Goal: Task Accomplishment & Management: Manage account settings

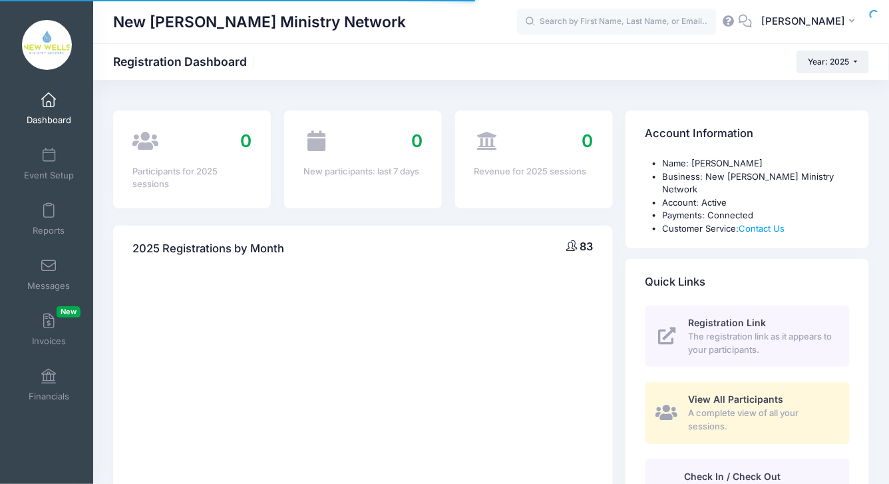
select select
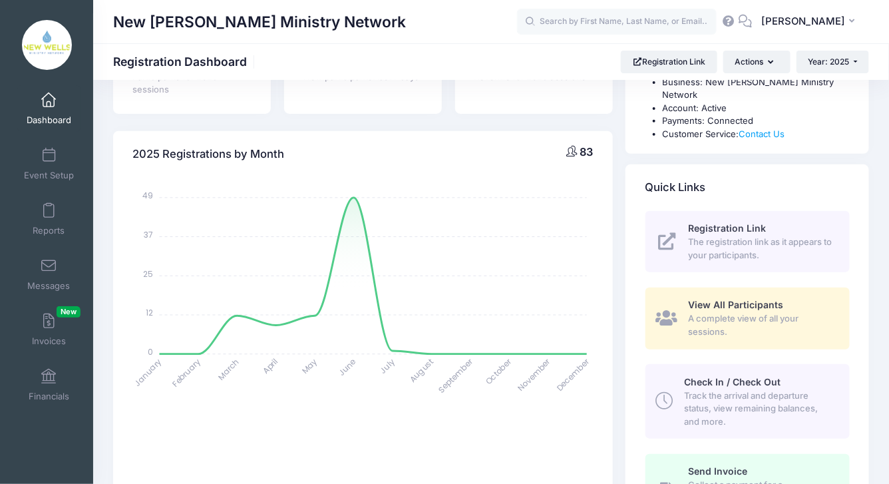
scroll to position [95, 0]
click at [52, 164] on link "Event Setup" at bounding box center [48, 163] width 63 height 47
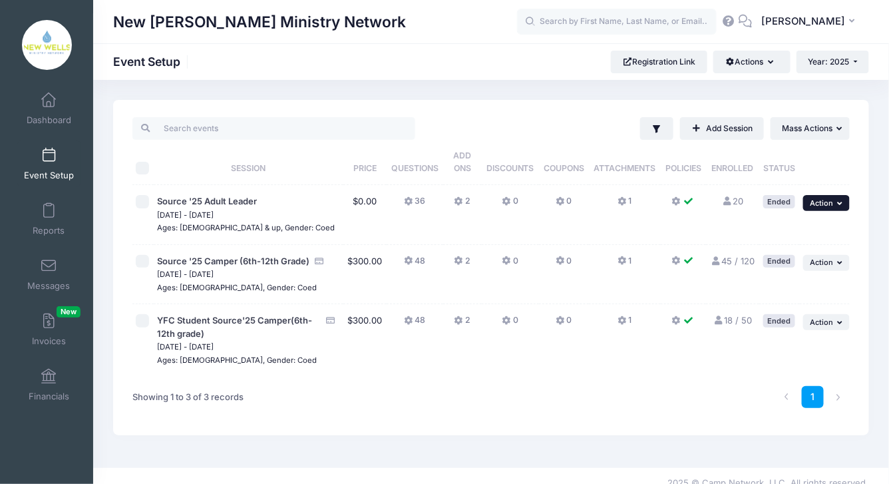
click at [837, 201] on button "... Action" at bounding box center [826, 203] width 47 height 16
click at [241, 205] on span "Source '25 Adult Leader" at bounding box center [207, 201] width 100 height 11
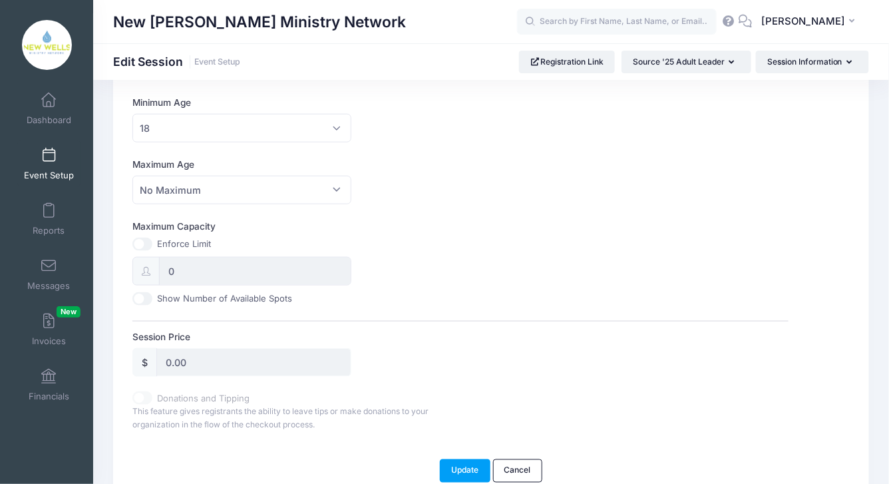
scroll to position [458, 0]
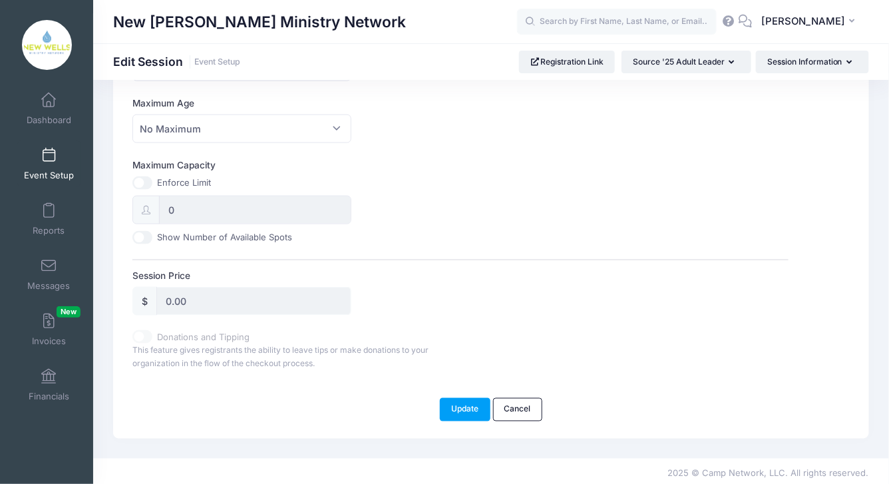
click at [212, 302] on input "0.00" at bounding box center [253, 301] width 195 height 29
drag, startPoint x: 183, startPoint y: 300, endPoint x: 118, endPoint y: 294, distance: 64.9
click at [118, 294] on div "Please update the information for this particular session. Since there are part…" at bounding box center [491, 40] width 756 height 797
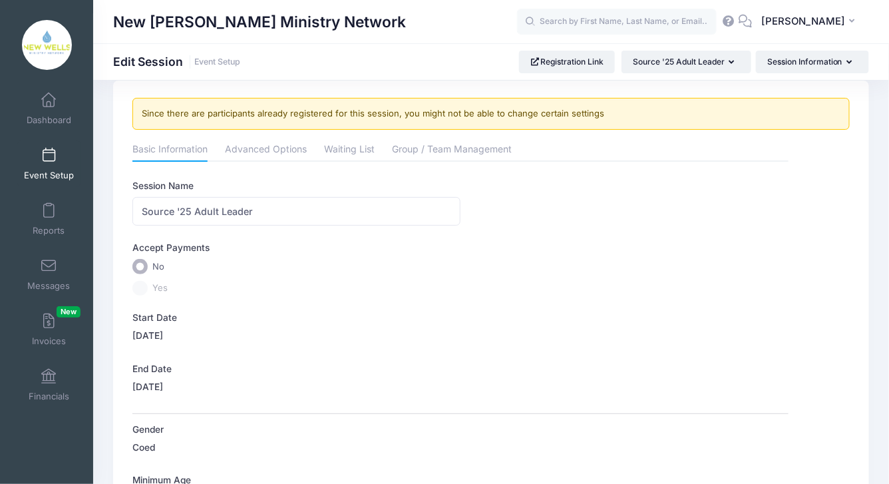
scroll to position [0, 0]
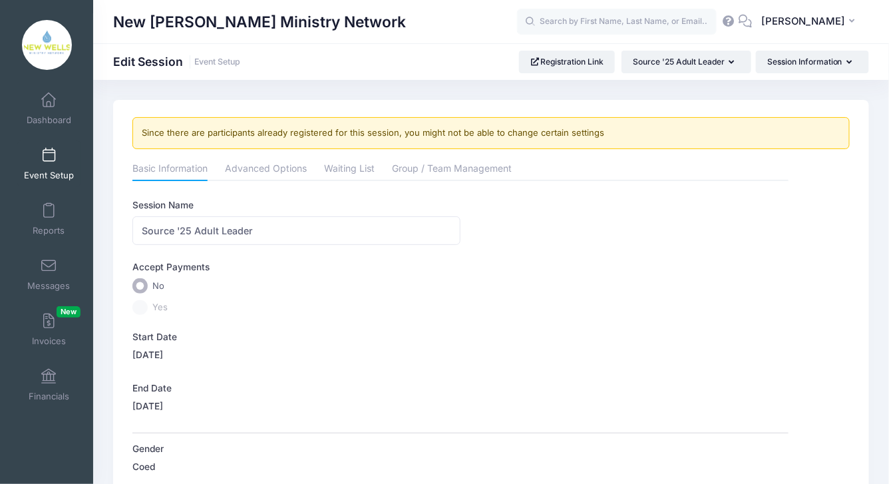
click at [140, 306] on label "Yes" at bounding box center [460, 307] width 656 height 15
click at [140, 279] on input "No" at bounding box center [139, 285] width 15 height 15
click at [140, 308] on label "Yes" at bounding box center [460, 307] width 656 height 15
click at [811, 63] on button "Session Information" at bounding box center [812, 62] width 113 height 23
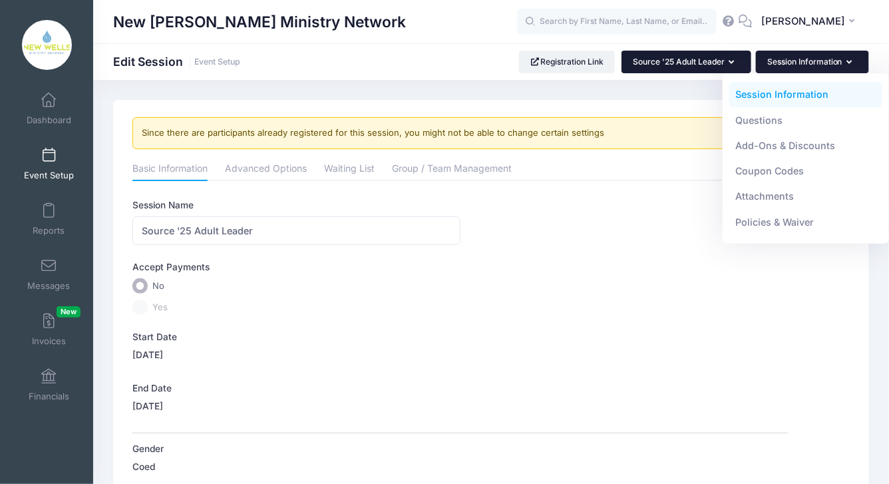
click at [722, 67] on button "Source '25 Adult Leader" at bounding box center [687, 62] width 130 height 23
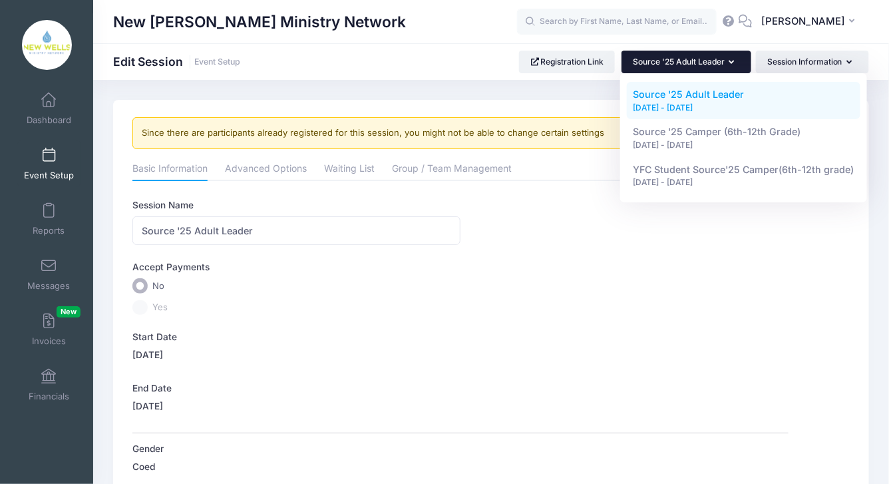
click at [544, 304] on label "Yes" at bounding box center [460, 307] width 656 height 15
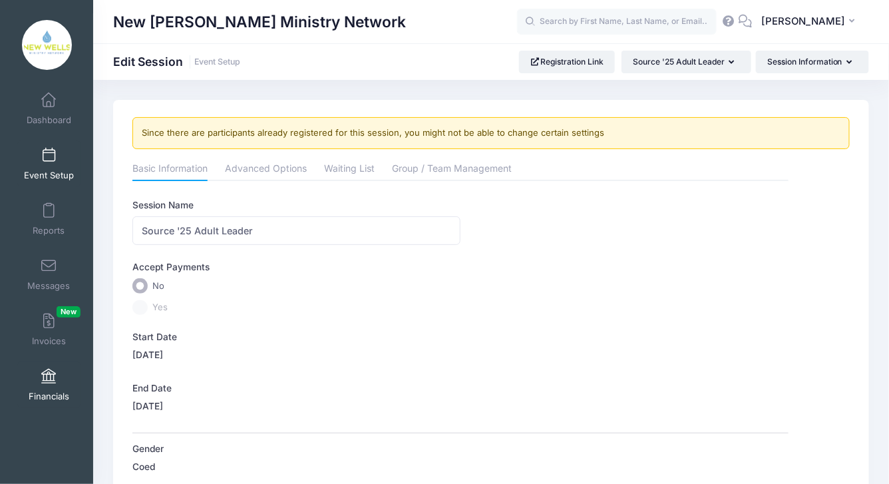
click at [55, 377] on link "Financials" at bounding box center [48, 384] width 63 height 47
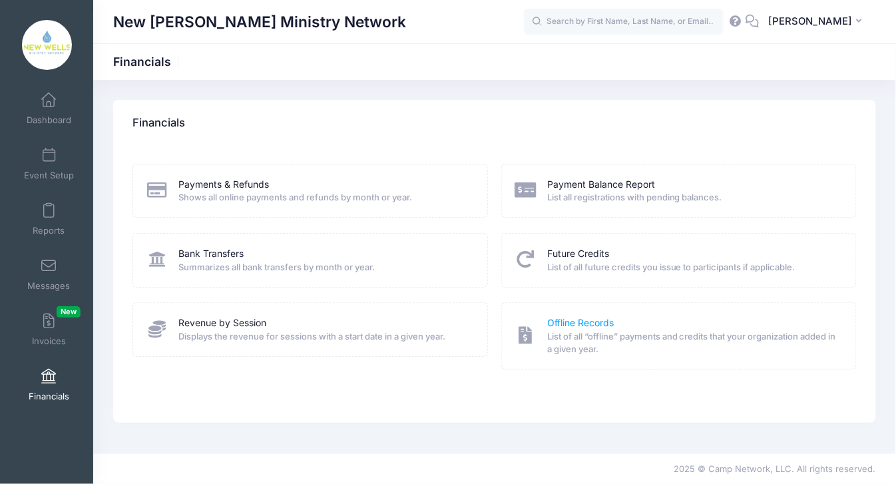
click at [602, 321] on link "Offline Records" at bounding box center [580, 323] width 67 height 14
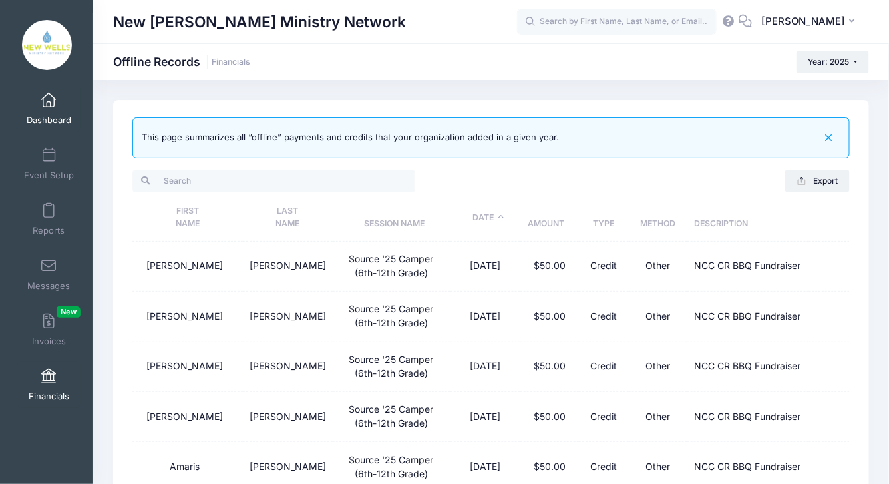
click at [43, 120] on span "Dashboard" at bounding box center [49, 119] width 45 height 11
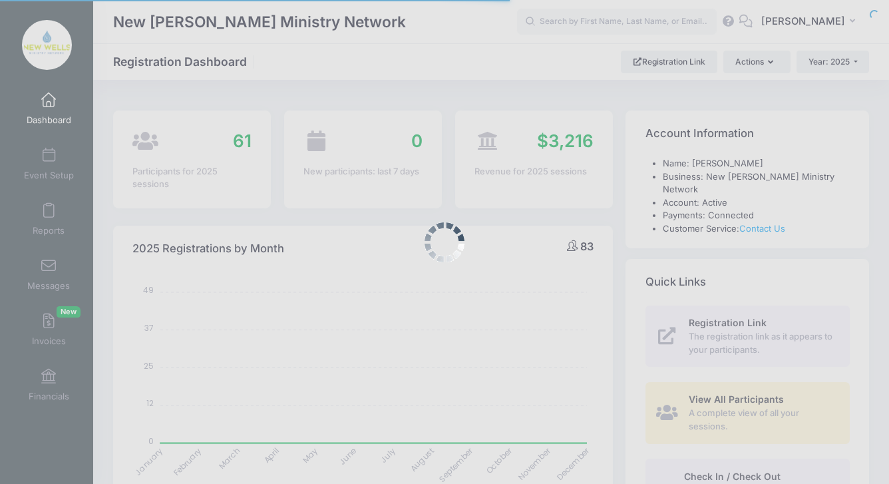
select select
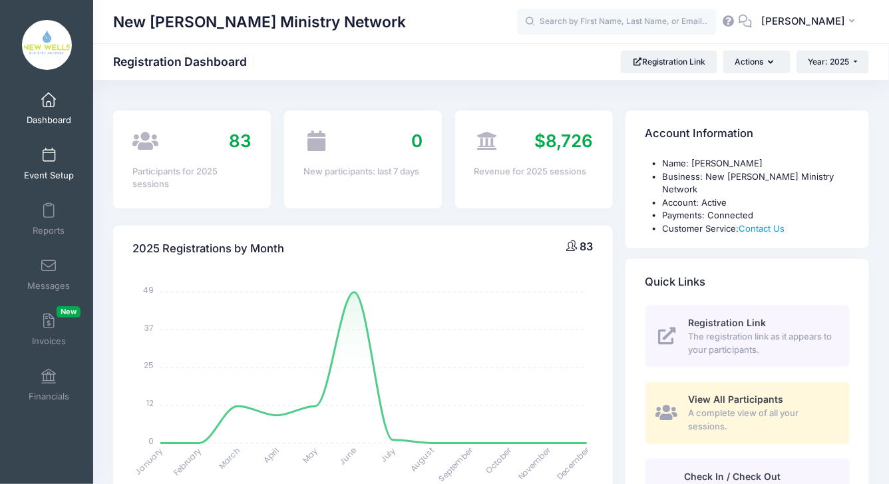
click at [64, 170] on span "Event Setup" at bounding box center [49, 175] width 50 height 11
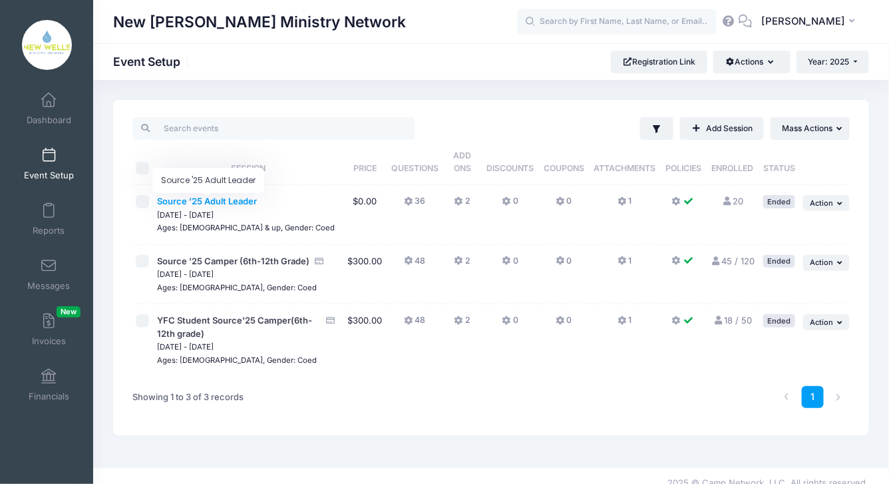
click at [237, 202] on span "Source '25 Adult Leader" at bounding box center [207, 201] width 100 height 11
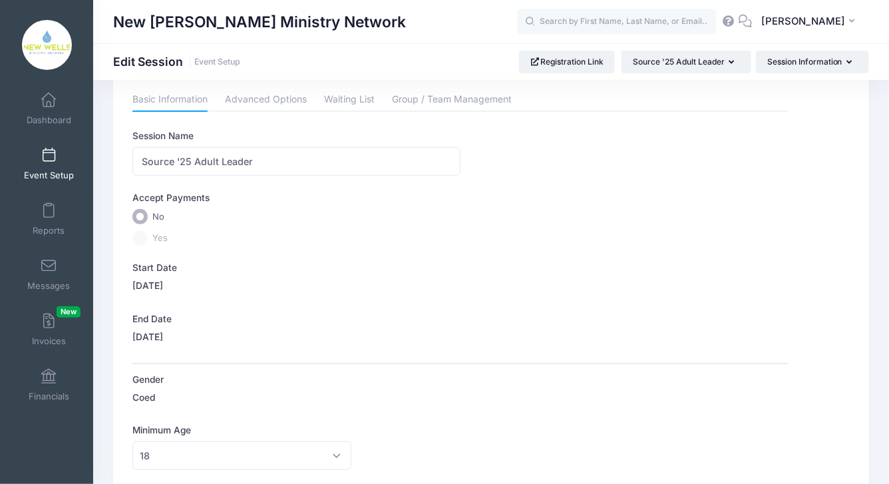
scroll to position [69, 0]
click at [148, 285] on label "[DATE]" at bounding box center [147, 285] width 31 height 13
click at [133, 244] on div "Session Name Source '25 Adult Leader Accept Payments No Yes Start Date [DATE] E…" at bounding box center [460, 443] width 656 height 629
click at [150, 227] on div "Accept Payments No Yes" at bounding box center [460, 218] width 656 height 55
click at [164, 344] on div "07/26/2025" at bounding box center [241, 339] width 219 height 18
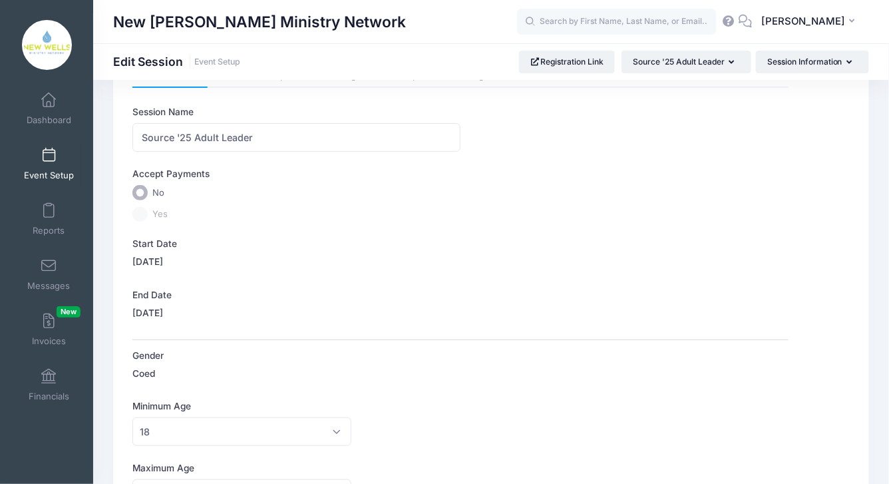
scroll to position [0, 0]
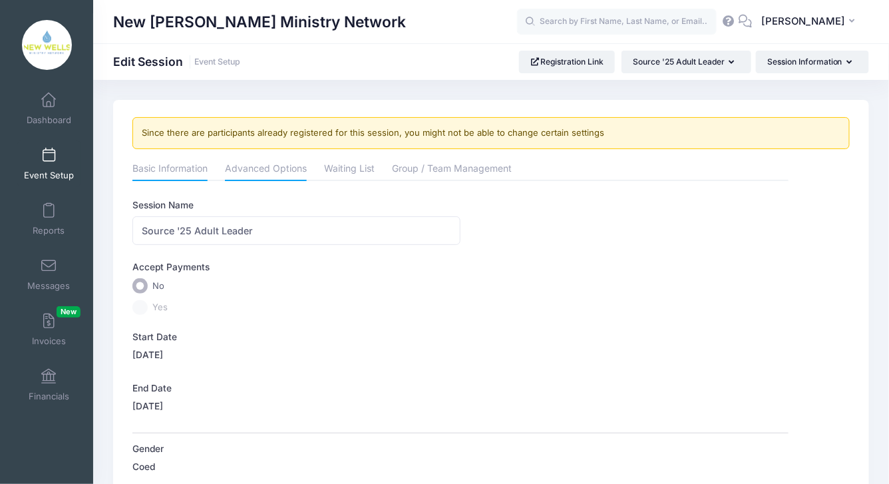
click at [289, 168] on link "Advanced Options" at bounding box center [266, 170] width 82 height 24
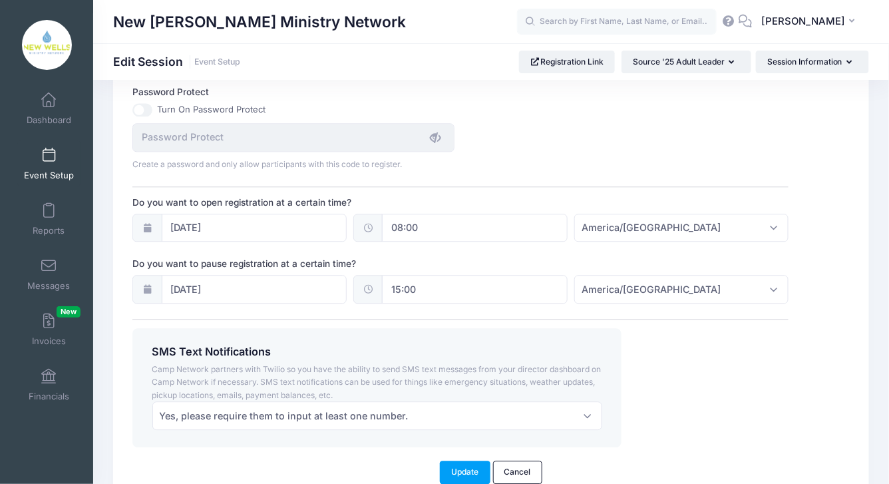
scroll to position [987, 0]
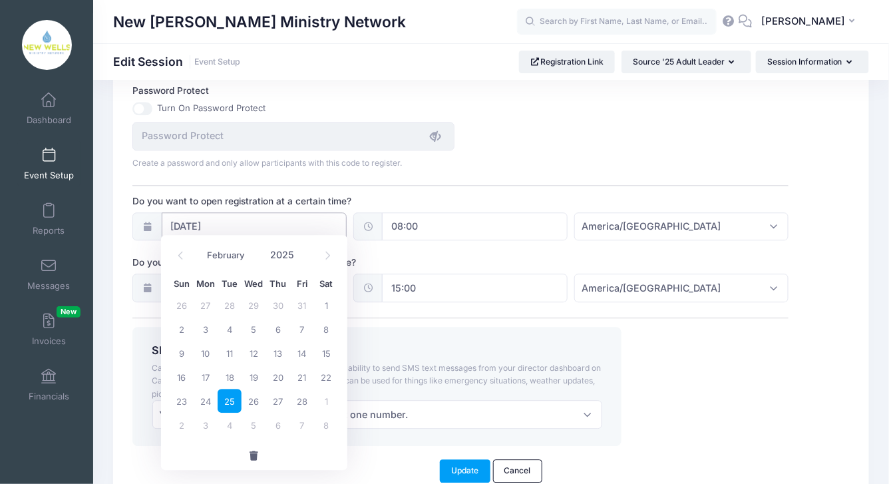
click at [336, 212] on input "02/25/2025" at bounding box center [255, 226] width 186 height 29
click at [336, 253] on span at bounding box center [328, 255] width 22 height 23
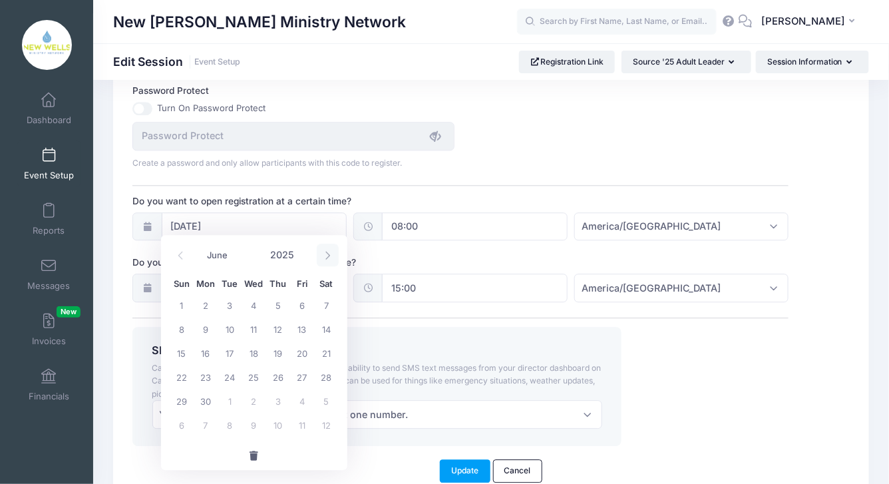
click at [336, 253] on span at bounding box center [328, 255] width 22 height 23
select select "8"
click at [252, 296] on span "3" at bounding box center [254, 305] width 24 height 24
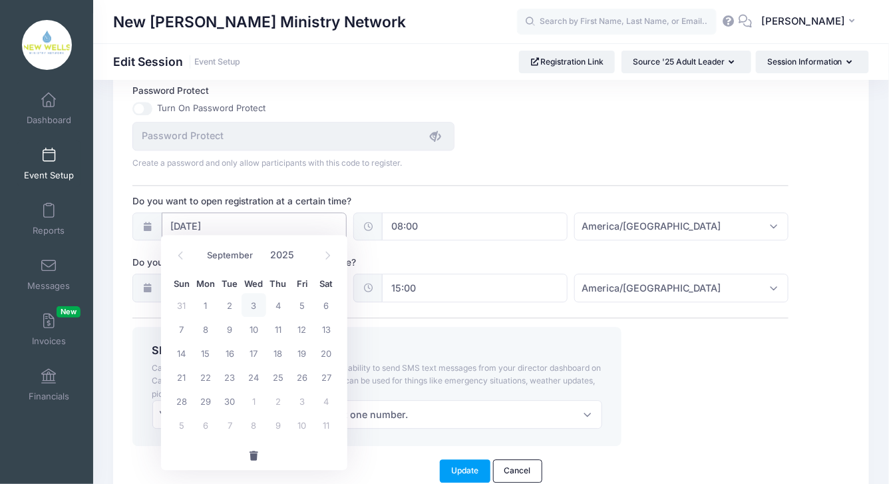
type input "09/03/2025"
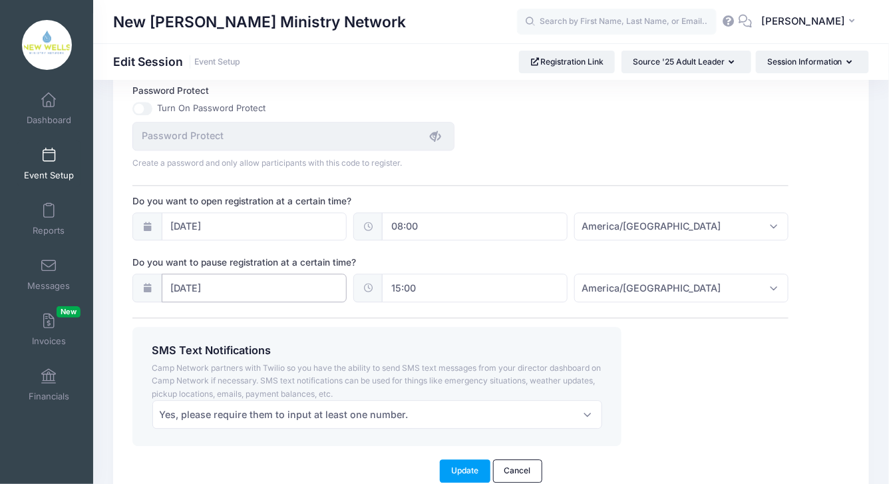
click at [254, 278] on input "07/09/2025" at bounding box center [255, 288] width 186 height 29
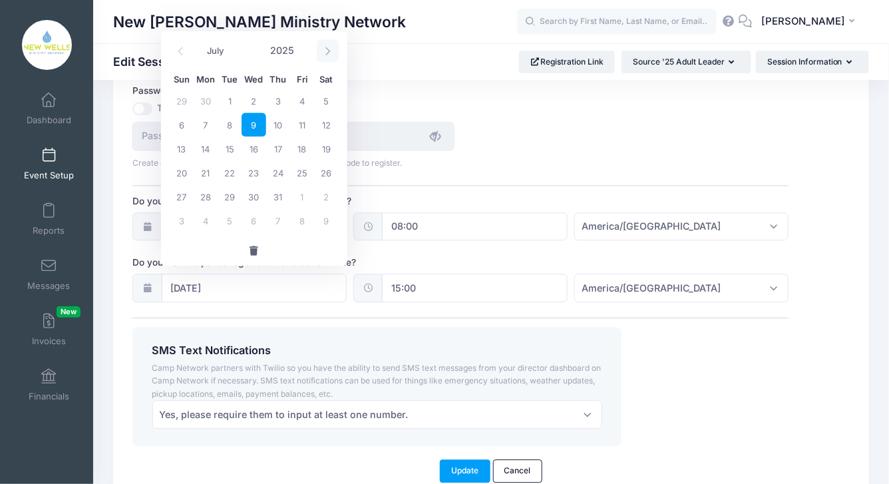
click at [327, 54] on icon at bounding box center [328, 51] width 9 height 9
click at [178, 56] on span at bounding box center [181, 50] width 22 height 23
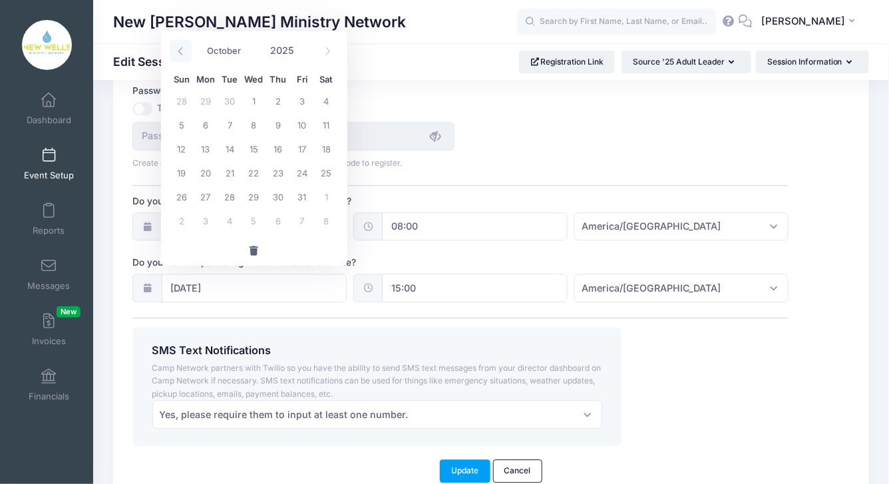
click at [178, 56] on span at bounding box center [181, 50] width 22 height 23
select select "8"
click at [258, 103] on span "3" at bounding box center [254, 101] width 24 height 24
type input "09/03/2025"
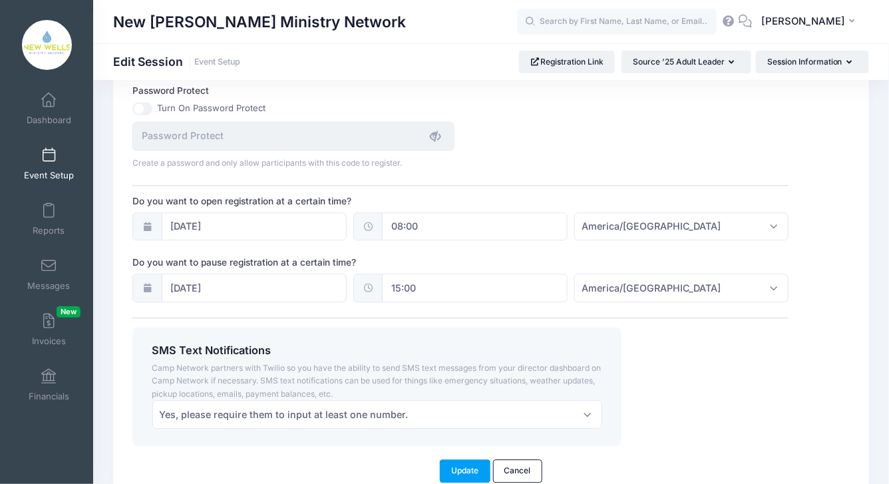
click at [493, 256] on div "Do you want to pause registration at a certain time? 09/03/2025 15:00 America/N…" at bounding box center [460, 279] width 656 height 47
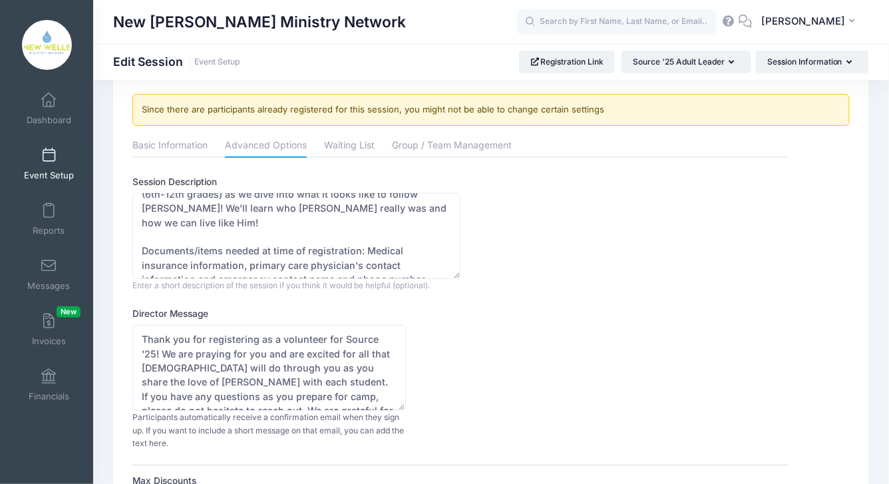
scroll to position [0, 0]
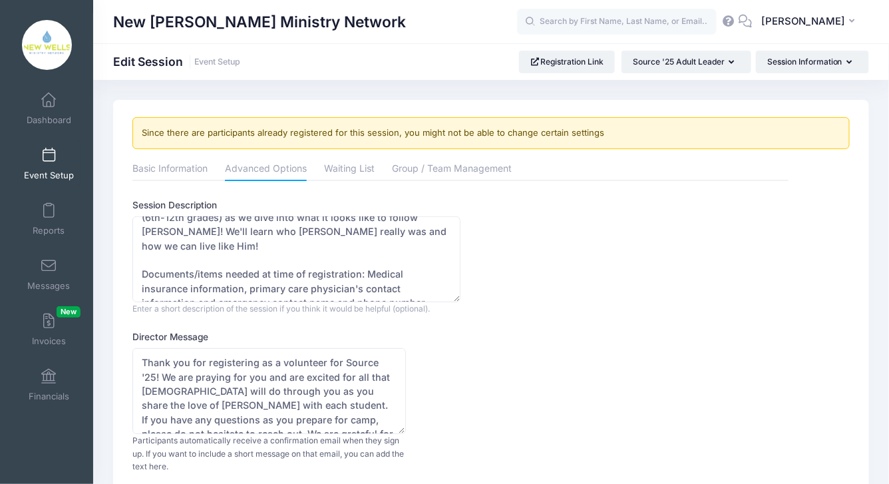
click at [43, 166] on link "Event Setup" at bounding box center [48, 163] width 63 height 47
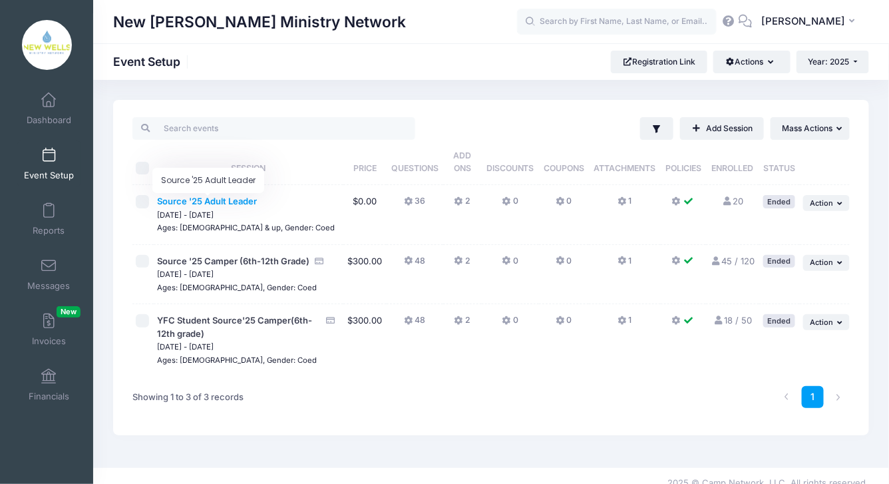
click at [246, 202] on span "Source '25 Adult Leader" at bounding box center [207, 201] width 100 height 11
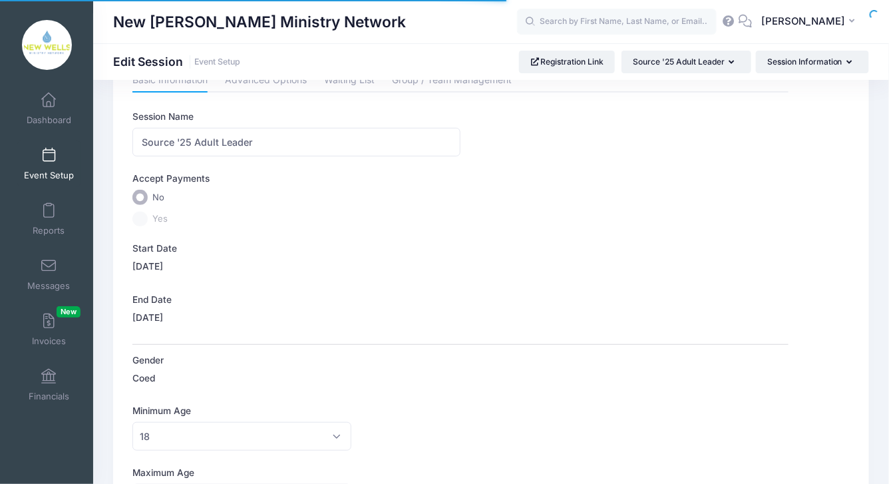
scroll to position [89, 0]
click at [140, 218] on label "Yes" at bounding box center [460, 218] width 656 height 15
click at [170, 217] on label "Yes" at bounding box center [460, 218] width 656 height 15
click at [166, 215] on span "Yes" at bounding box center [159, 218] width 15 height 13
click at [162, 271] on div "[DATE]" at bounding box center [241, 268] width 219 height 18
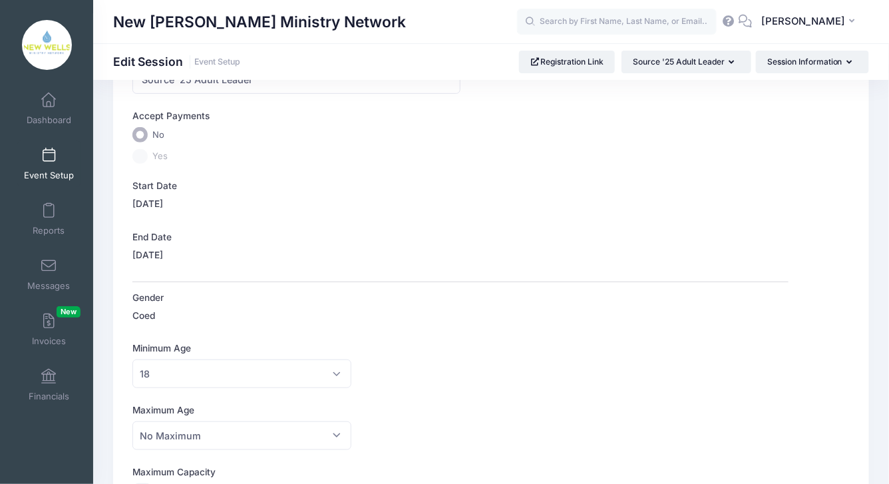
scroll to position [0, 0]
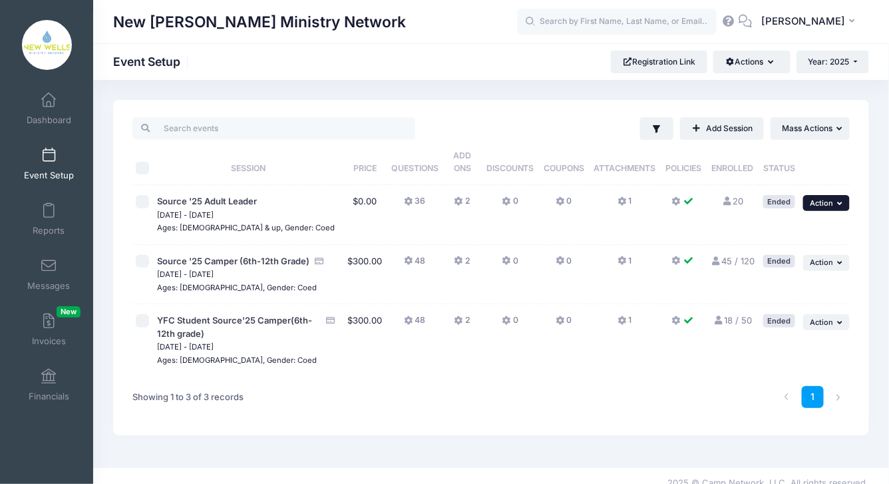
click at [831, 204] on span "Action" at bounding box center [821, 202] width 23 height 9
click at [240, 200] on span "Source '25 Adult Leader" at bounding box center [207, 201] width 100 height 11
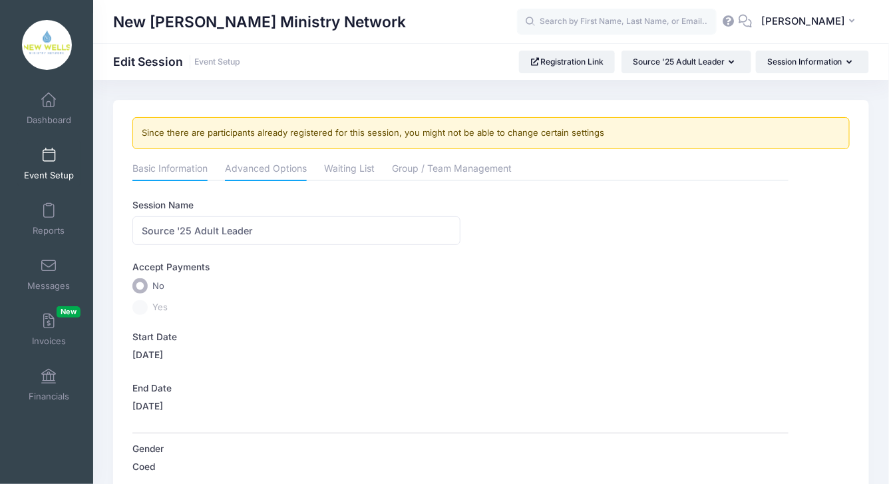
click at [238, 169] on link "Advanced Options" at bounding box center [266, 170] width 82 height 24
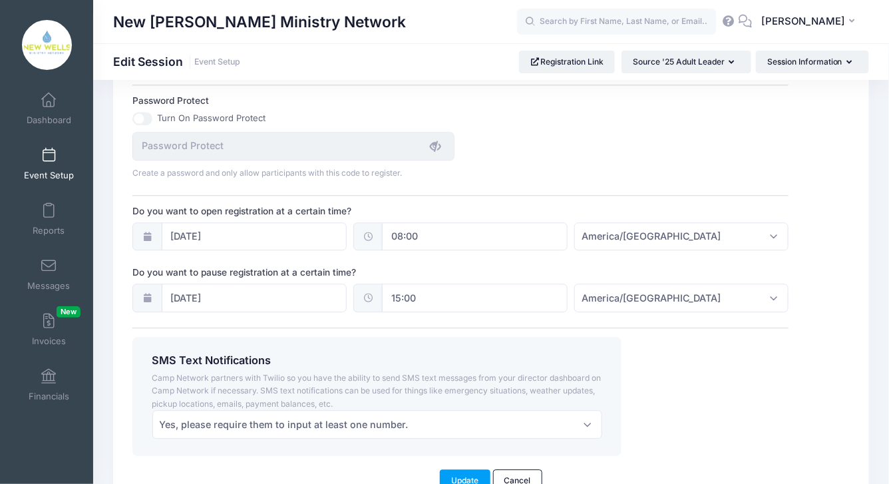
scroll to position [1045, 0]
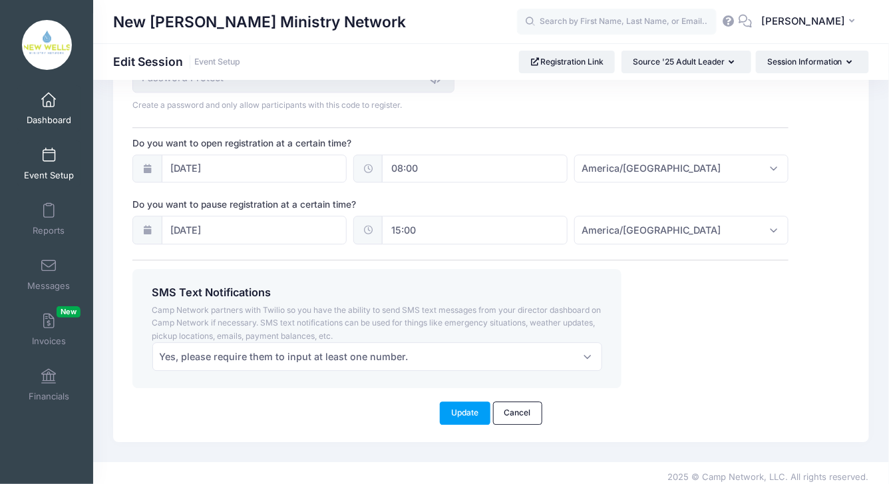
click at [52, 108] on link "Dashboard" at bounding box center [48, 108] width 63 height 47
